Goal: Navigation & Orientation: Find specific page/section

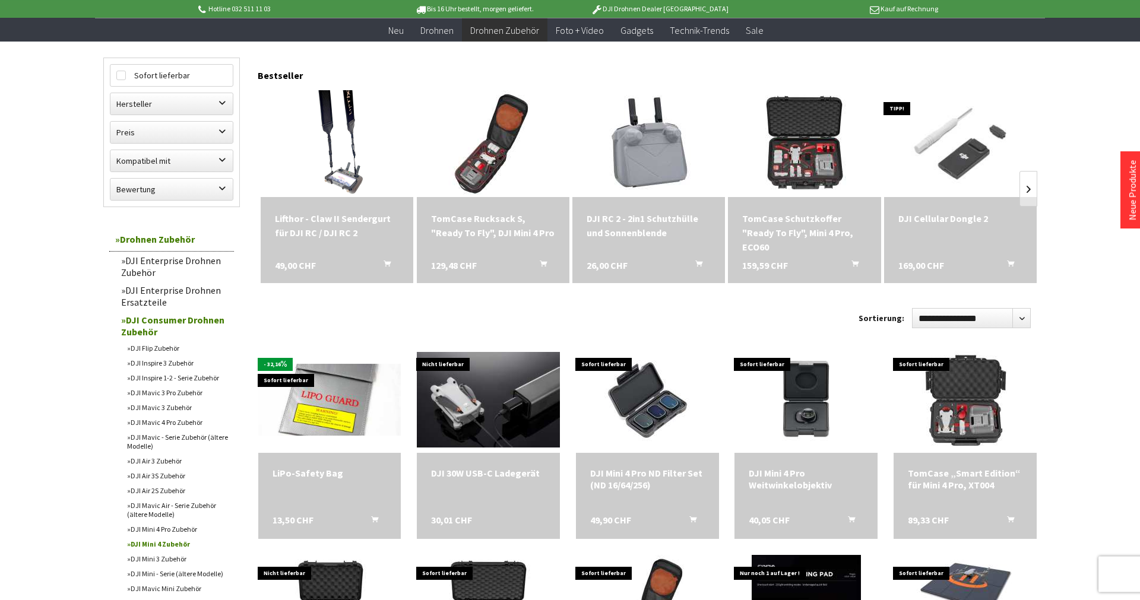
scroll to position [121, 0]
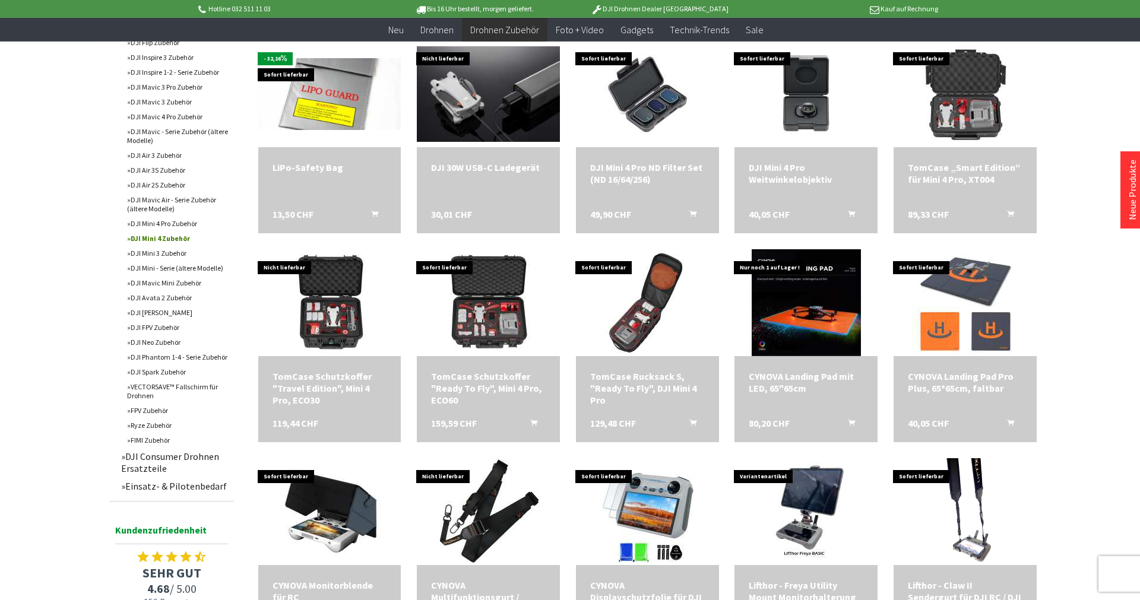
scroll to position [485, 0]
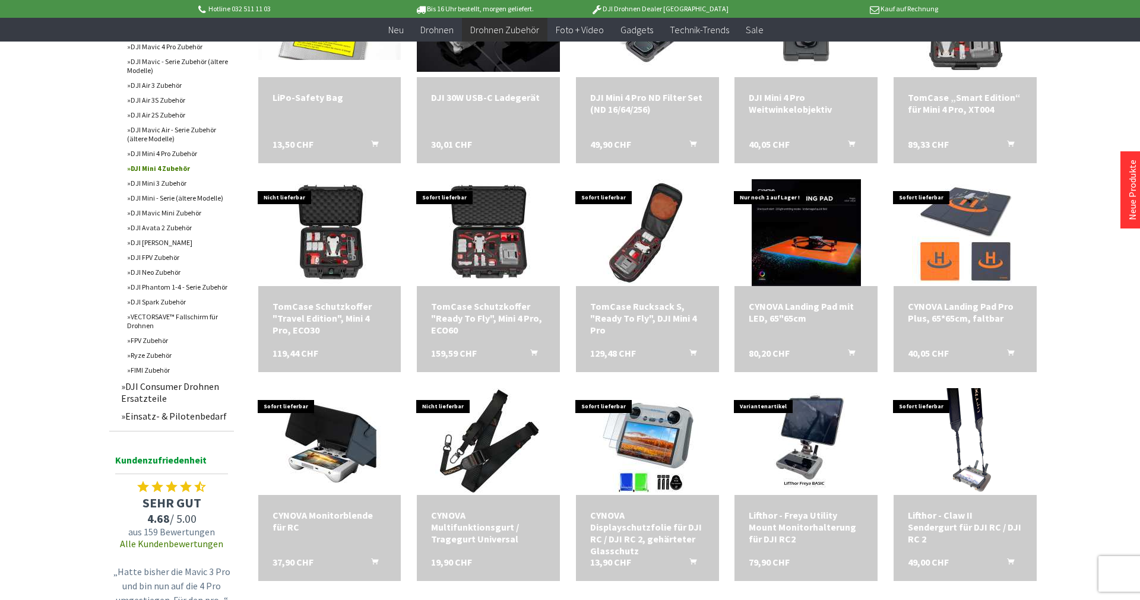
click at [173, 169] on link "DJI Mini 4 Zubehör" at bounding box center [177, 168] width 113 height 15
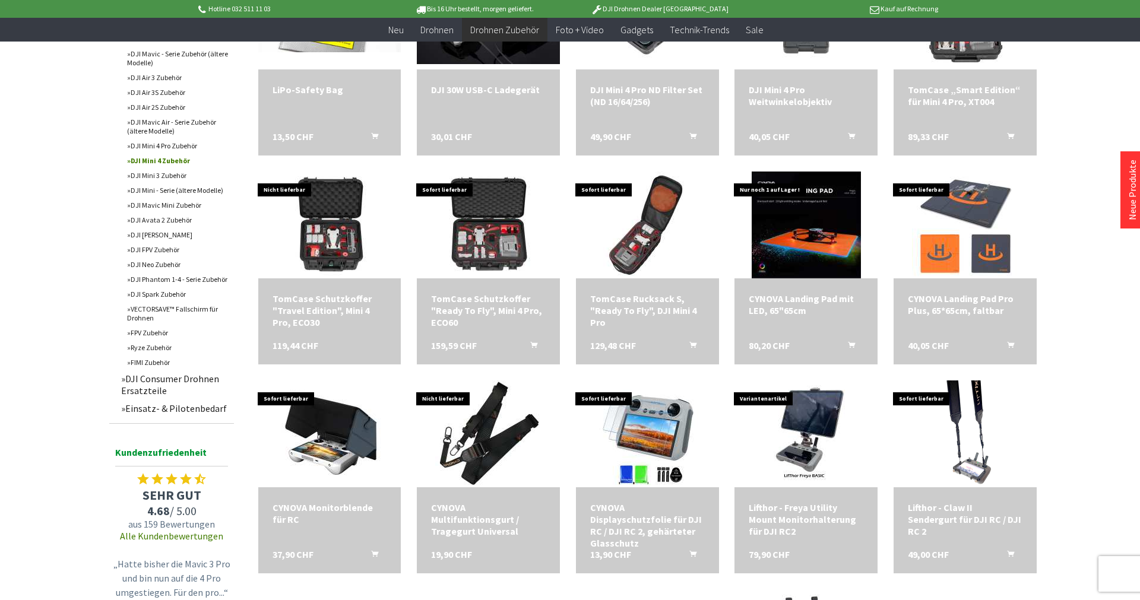
scroll to position [311, 0]
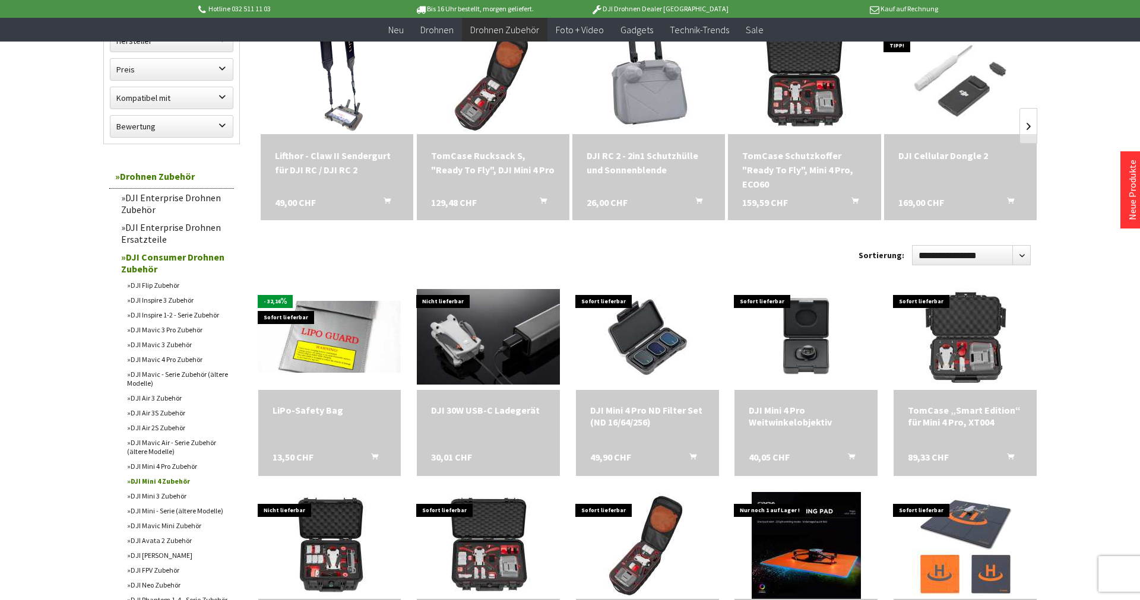
scroll to position [363, 0]
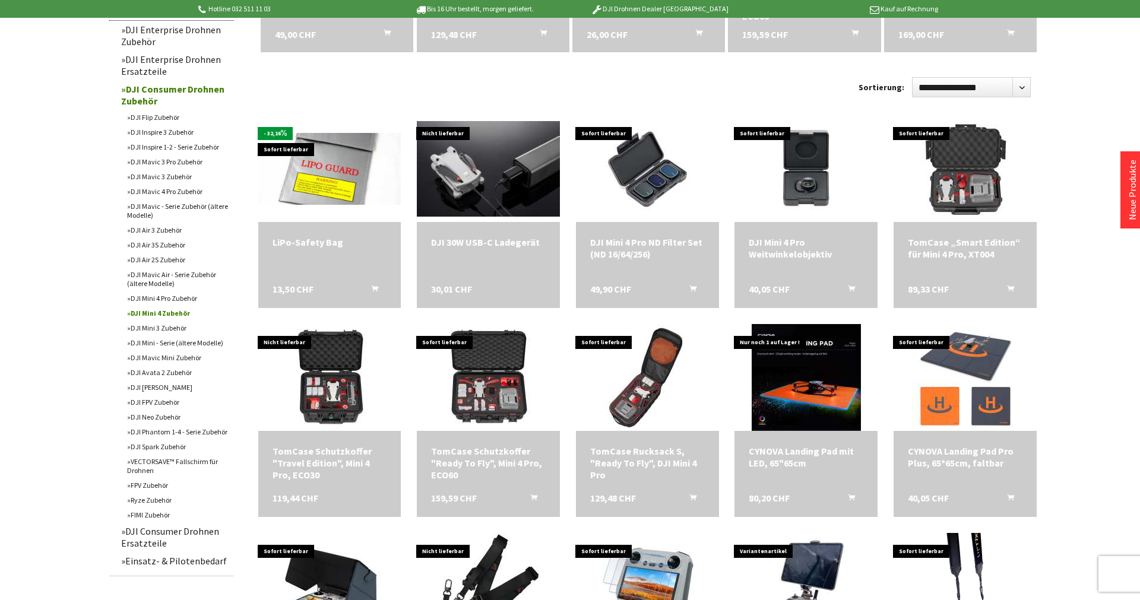
scroll to position [4, 0]
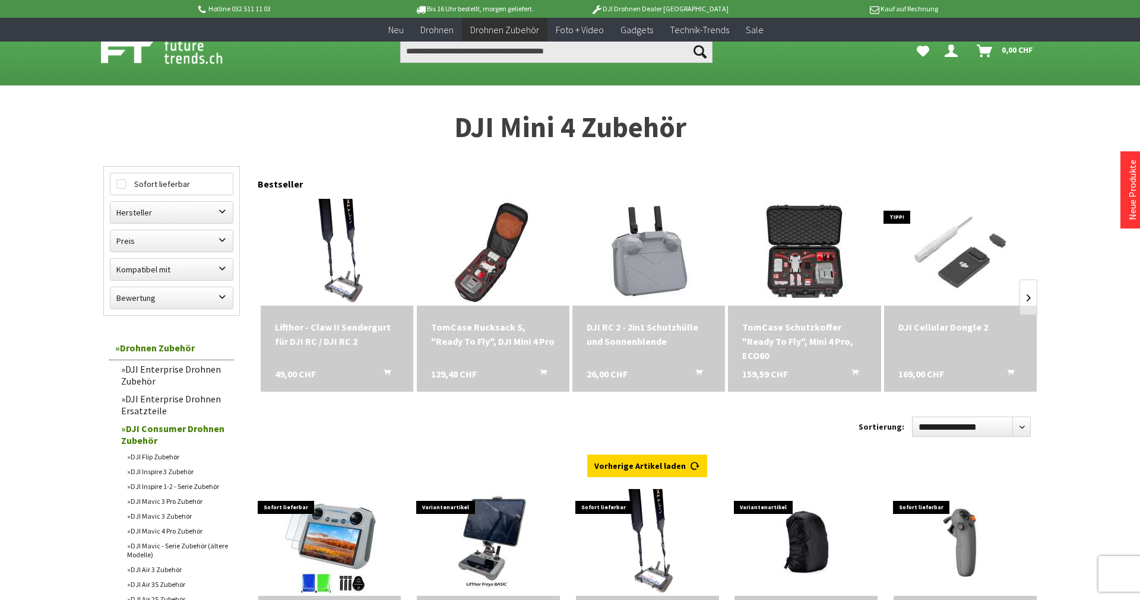
scroll to position [263, 0]
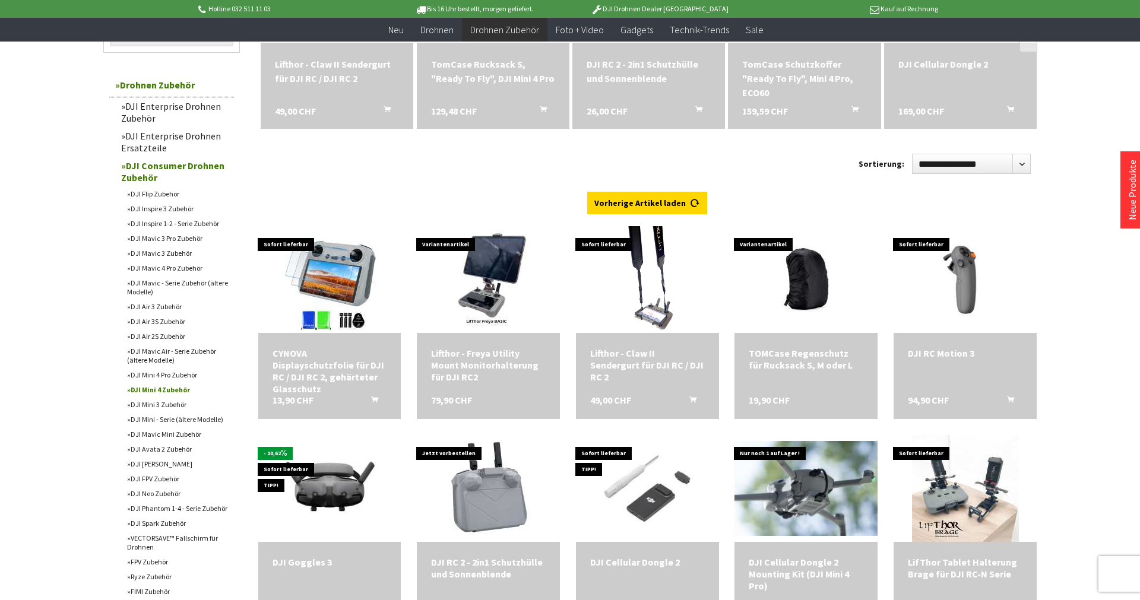
scroll to position [5, 0]
